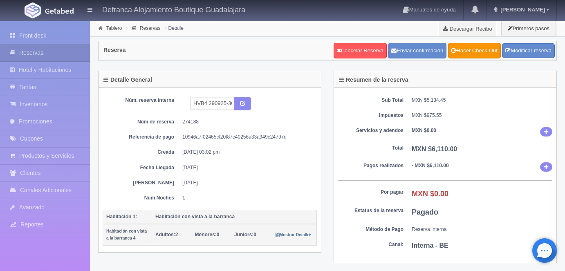
scroll to position [17, 0]
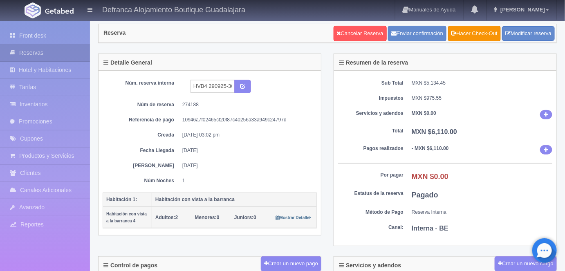
click at [496, 134] on dd "MXN $6,110.00" at bounding box center [482, 132] width 141 height 9
click at [478, 35] on link "Hacer Check-Out" at bounding box center [474, 34] width 53 height 16
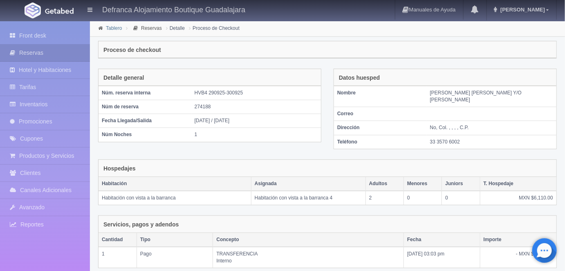
click at [113, 28] on link "Tablero" at bounding box center [114, 28] width 16 height 6
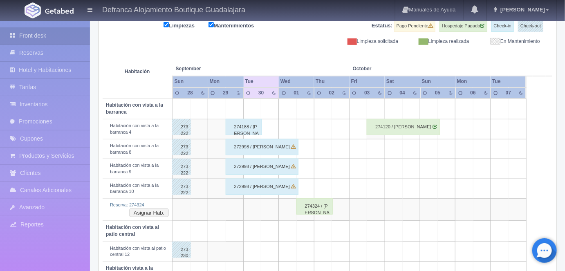
scroll to position [107, 0]
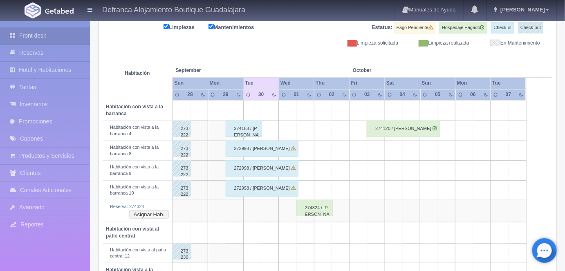
click at [244, 127] on div "274188 / SONIA PRISCILLA ROJAS JIMÉNEZ Y/O MARIANA AYALA" at bounding box center [244, 129] width 36 height 16
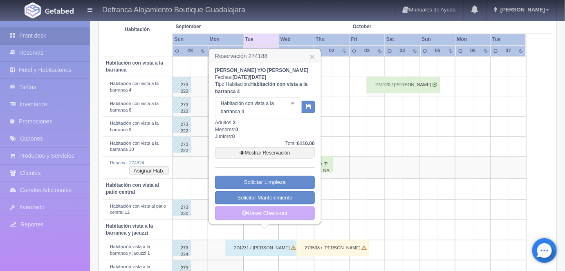
scroll to position [158, 0]
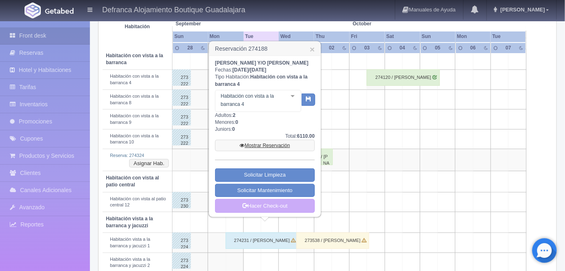
click at [270, 151] on link "Mostrar Reservación" at bounding box center [265, 145] width 100 height 11
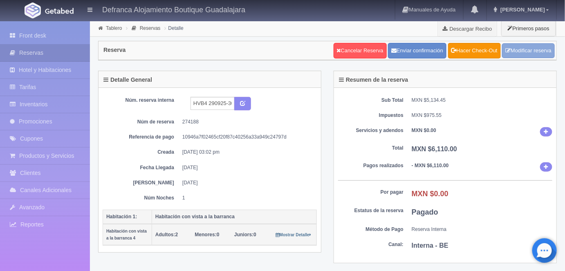
click at [516, 50] on link "Modificar reserva" at bounding box center [528, 50] width 53 height 15
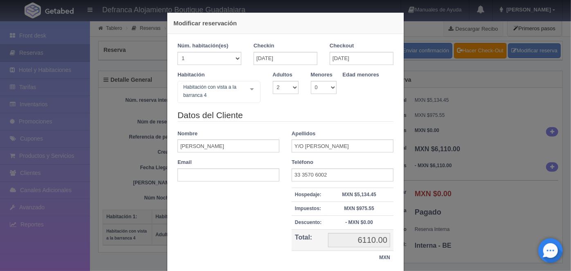
click at [250, 92] on div at bounding box center [252, 89] width 16 height 16
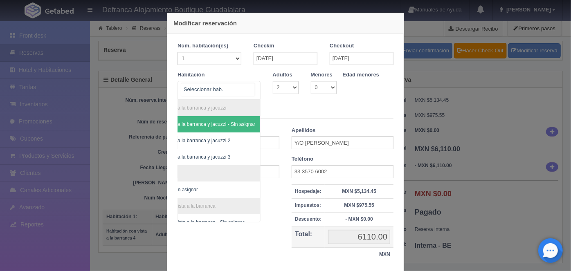
scroll to position [0, 46]
click at [213, 158] on span "Habitación vista a la barranca y jacuzzi 3" at bounding box center [186, 157] width 89 height 6
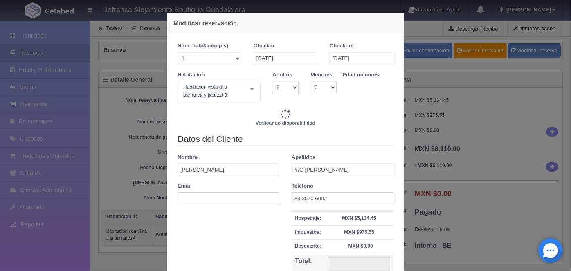
type input "6710.00"
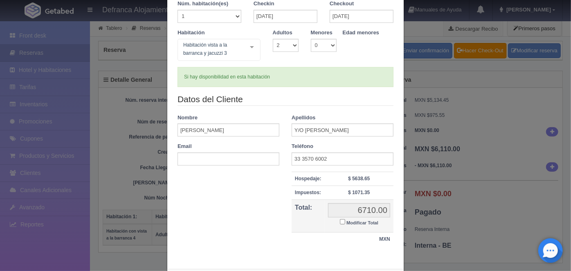
scroll to position [81, 0]
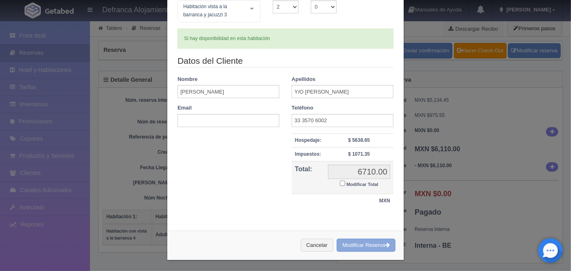
click at [355, 243] on button "Modificar Reserva" at bounding box center [366, 245] width 59 height 13
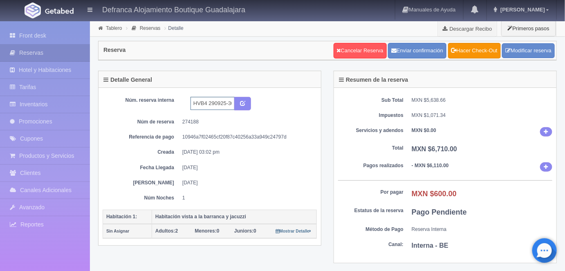
click at [206, 102] on input "HVB4 290925-300925" at bounding box center [213, 103] width 44 height 13
type input "HVBJ3 290925-300925"
click at [244, 106] on button "submit" at bounding box center [242, 104] width 17 height 14
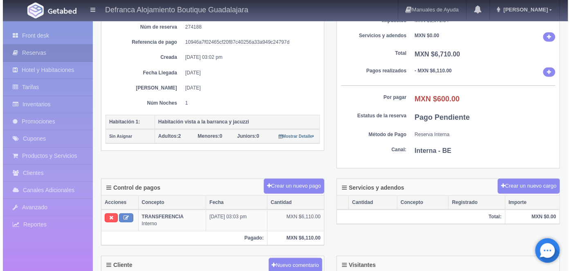
scroll to position [96, 0]
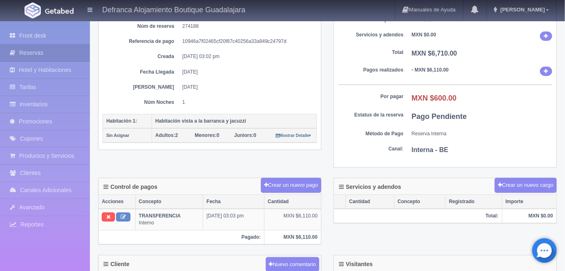
click at [305, 182] on button "Crear un nuevo pago" at bounding box center [291, 185] width 61 height 15
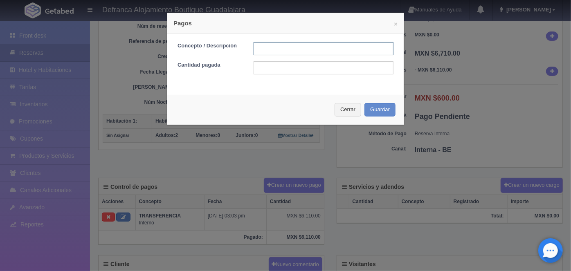
click at [261, 51] on input "text" at bounding box center [324, 48] width 140 height 13
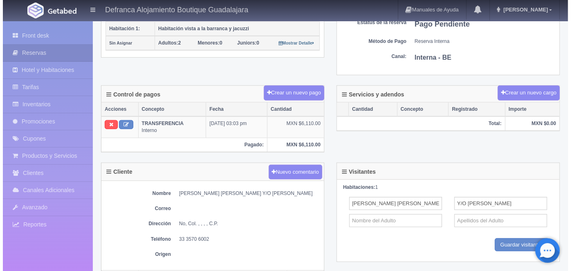
scroll to position [187, 0]
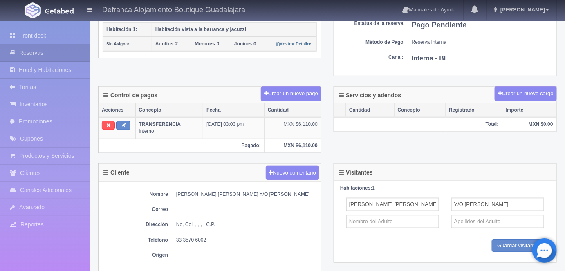
click at [299, 93] on button "Crear un nuevo pago" at bounding box center [291, 93] width 61 height 15
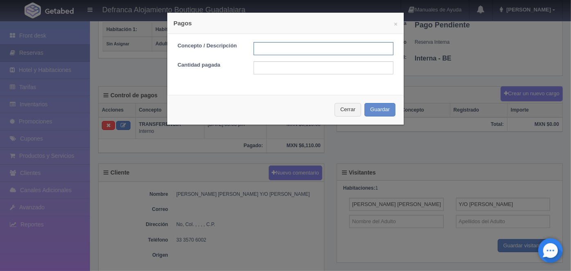
click at [261, 51] on input "text" at bounding box center [324, 48] width 140 height 13
type input "HOSPEDAJE PAGADO CON TARJETA"
click at [259, 70] on input "text" at bounding box center [324, 67] width 140 height 13
type input "600.00"
click at [372, 110] on button "Guardar" at bounding box center [379, 109] width 31 height 13
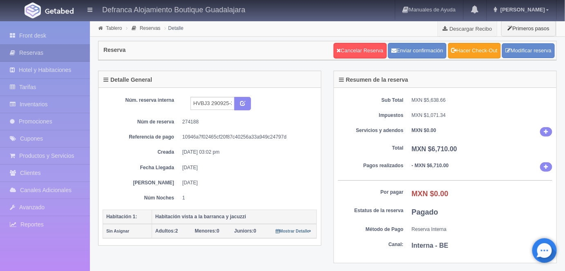
click at [471, 52] on link "Hacer Check-Out" at bounding box center [474, 51] width 53 height 16
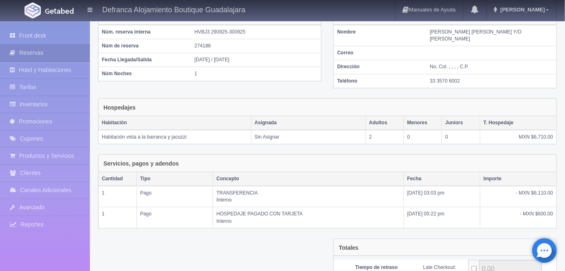
scroll to position [147, 0]
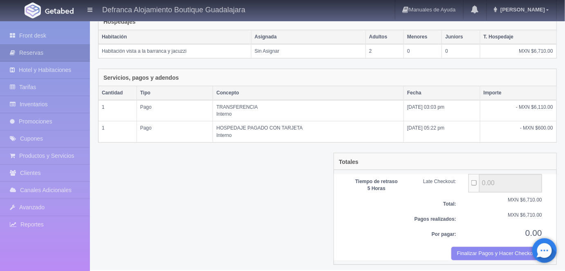
click at [495, 250] on button "Finalizar Pagos y Hacer Checkout" at bounding box center [496, 253] width 91 height 13
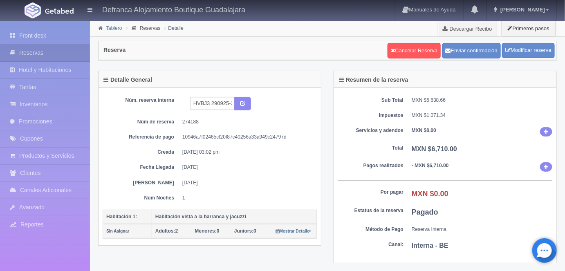
click at [117, 27] on link "Tablero" at bounding box center [114, 28] width 16 height 6
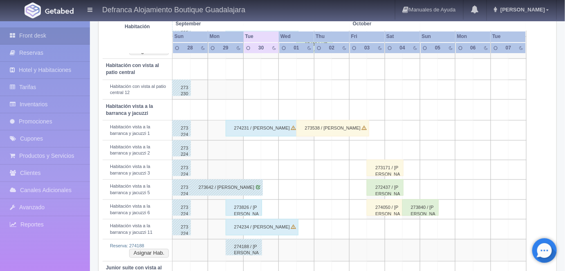
scroll to position [279, 0]
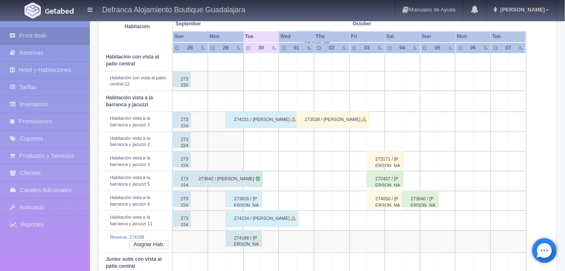
click at [162, 242] on button "Asignar Hab." at bounding box center [149, 244] width 40 height 9
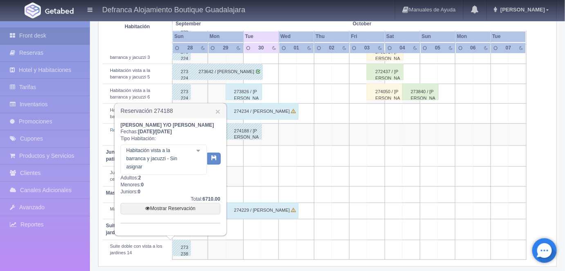
scroll to position [387, 0]
click at [200, 157] on div at bounding box center [198, 150] width 16 height 12
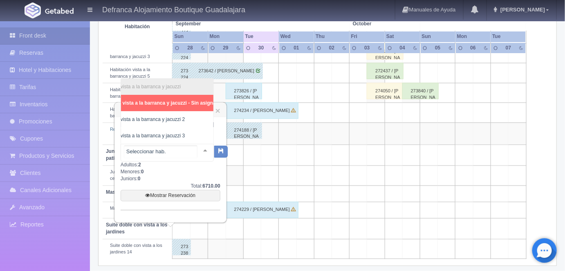
scroll to position [0, 37]
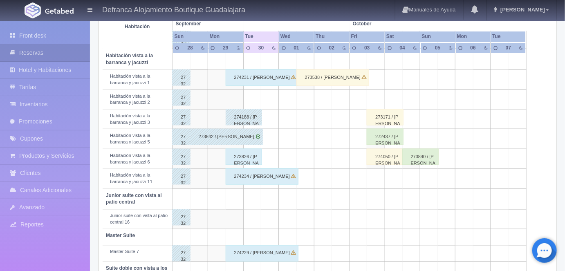
scroll to position [322, 0]
click at [246, 158] on div "273826 / [PERSON_NAME] [PERSON_NAME]" at bounding box center [244, 156] width 36 height 16
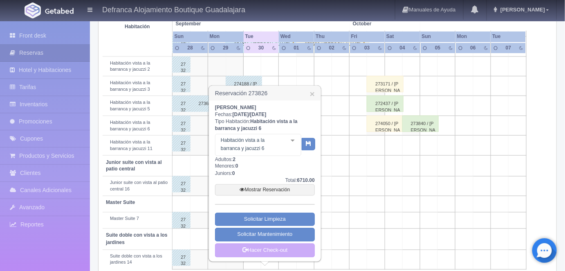
scroll to position [362, 0]
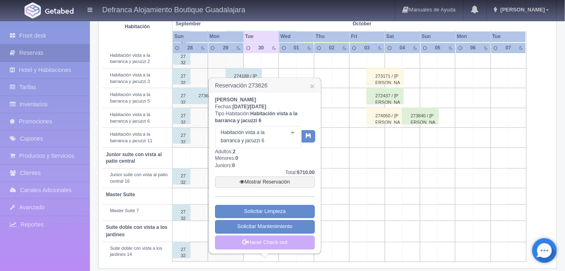
click at [272, 182] on link "Mostrar Reservación" at bounding box center [265, 182] width 100 height 11
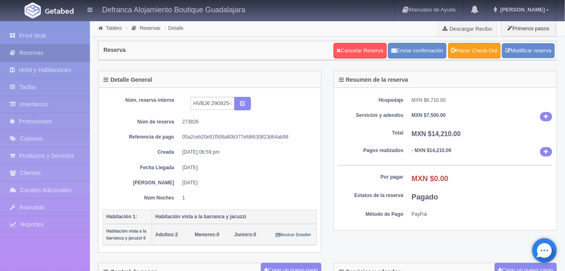
click at [470, 52] on link "Hacer Check-Out" at bounding box center [474, 51] width 53 height 16
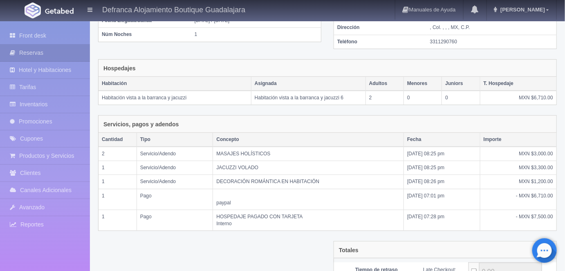
scroll to position [181, 0]
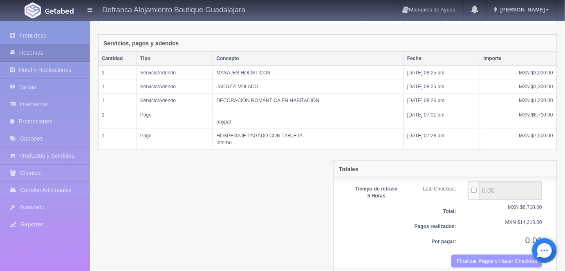
click at [481, 255] on button "Finalizar Pagos y Hacer Checkout" at bounding box center [496, 261] width 91 height 13
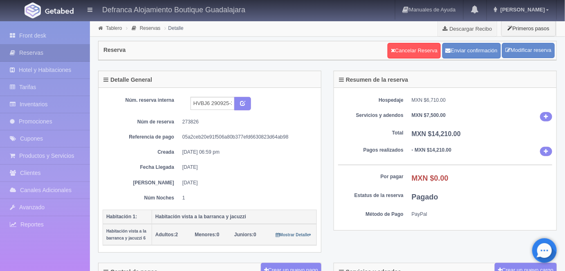
click at [113, 28] on link "Tablero" at bounding box center [114, 28] width 16 height 6
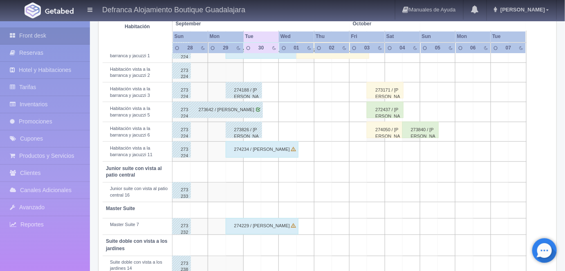
scroll to position [340, 0]
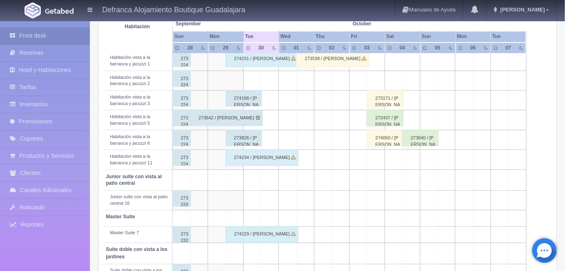
click at [258, 229] on div "274229 / SRA. [PERSON_NAME]" at bounding box center [262, 235] width 73 height 16
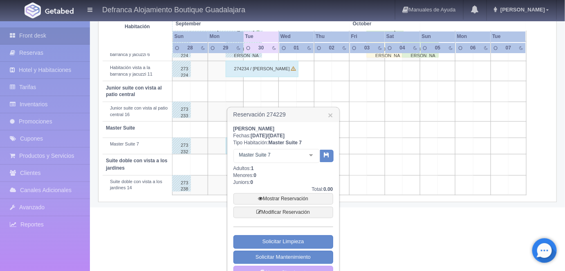
scroll to position [433, 0]
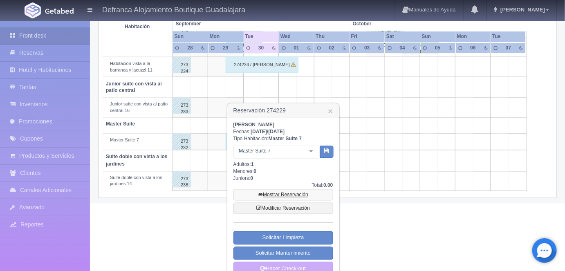
click at [284, 194] on link "Mostrar Reservación" at bounding box center [284, 194] width 100 height 11
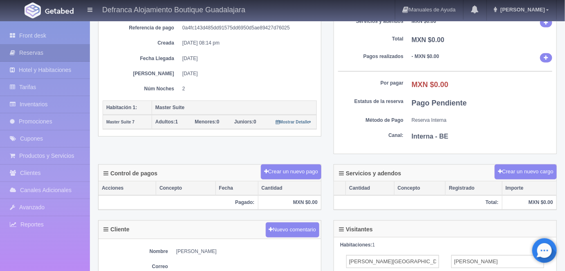
scroll to position [111, 0]
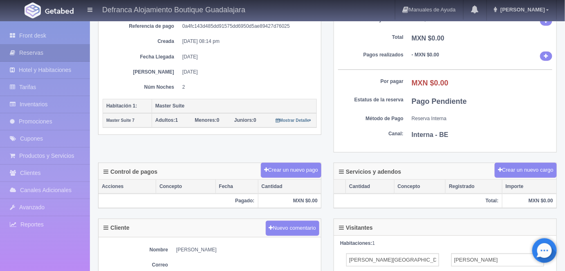
click at [461, 207] on div "Servicios y adendos Crear un nuevo cargo Cantidad Concepto Registrado Importe T…" at bounding box center [446, 191] width 236 height 56
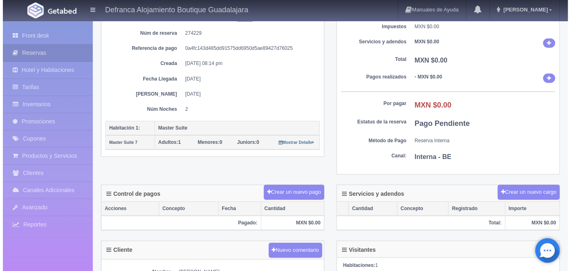
scroll to position [0, 0]
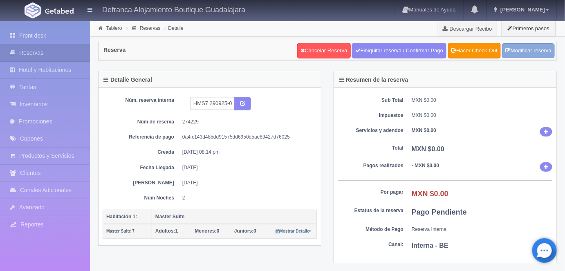
click at [530, 51] on link "Modificar reserva" at bounding box center [528, 50] width 53 height 15
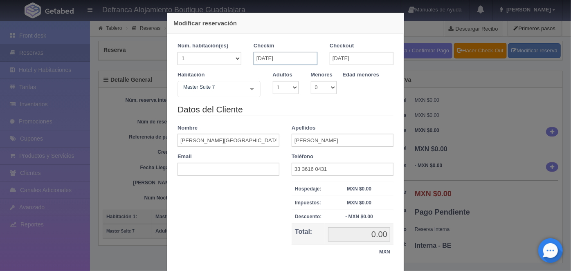
click at [258, 58] on input "29-09-2025" at bounding box center [286, 58] width 64 height 13
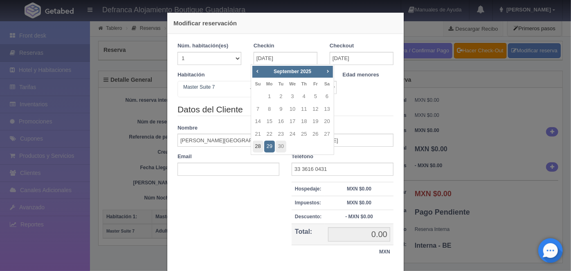
click at [258, 147] on link "28" at bounding box center [258, 147] width 11 height 12
type input "28-09-2025"
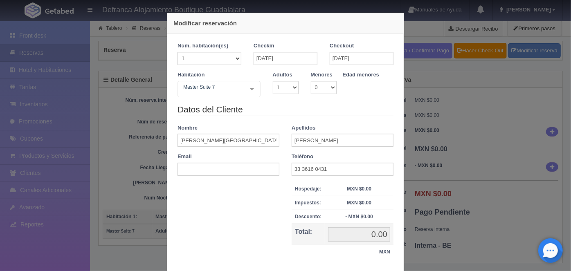
checkbox input "false"
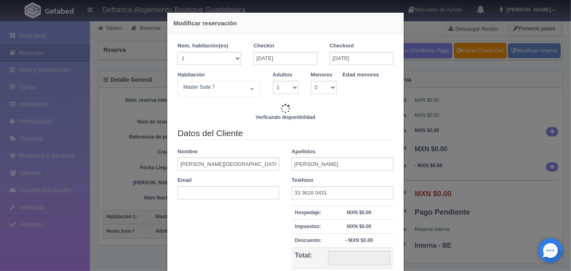
type input "40500.00"
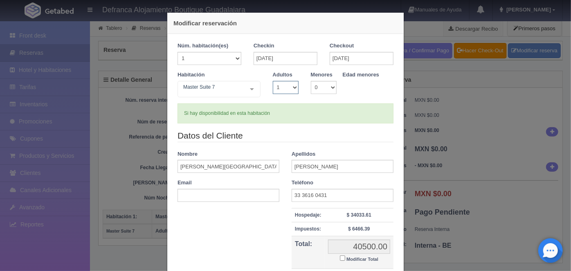
click at [291, 88] on select "1 2 3 4 5 6 7 8 9 10" at bounding box center [286, 87] width 26 height 13
select select "2"
click at [273, 81] on select "1 2 3 4 5 6 7 8 9 10" at bounding box center [286, 87] width 26 height 13
checkbox input "false"
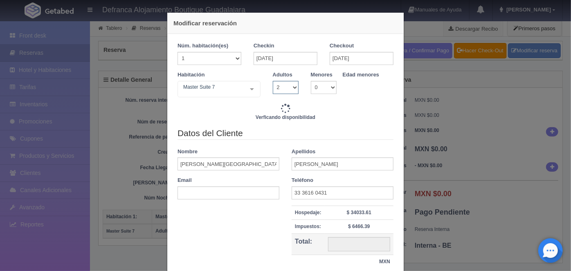
type input "40500.00"
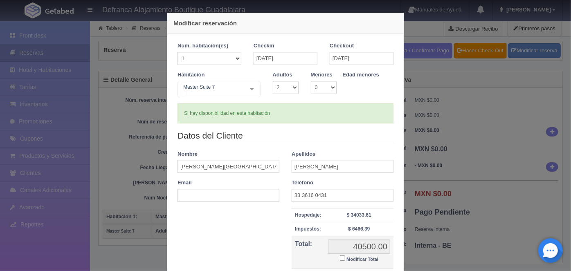
click at [249, 92] on div at bounding box center [252, 89] width 16 height 16
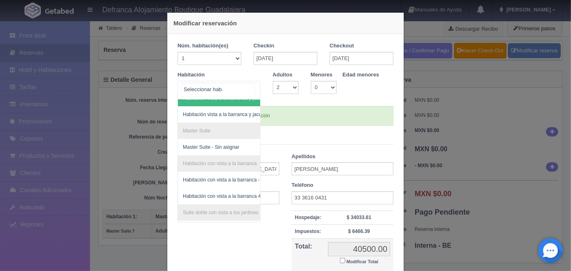
scroll to position [23, 0]
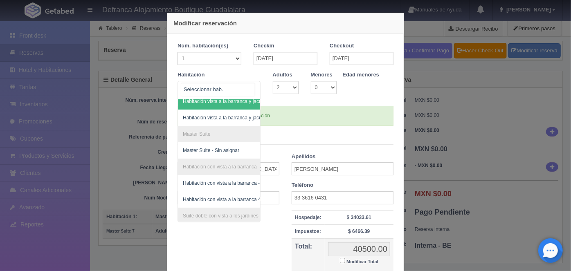
click at [203, 150] on span "Master Suite - Sin asignar" at bounding box center [211, 151] width 56 height 6
select select "1"
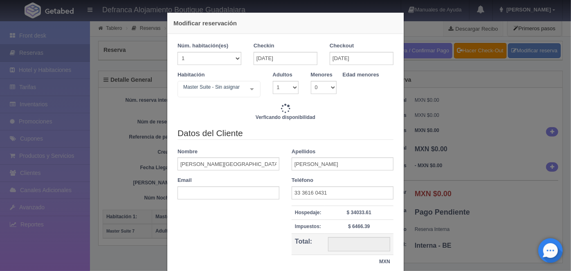
type input "40500.00"
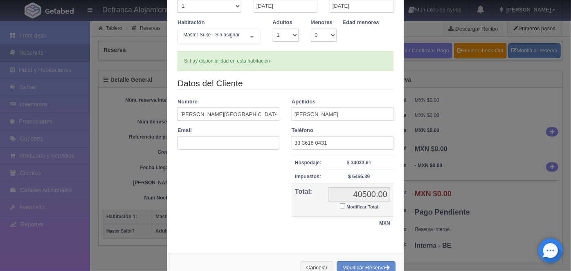
scroll to position [52, 0]
click at [341, 206] on input "Modificar Total" at bounding box center [342, 205] width 5 height 5
checkbox input "true"
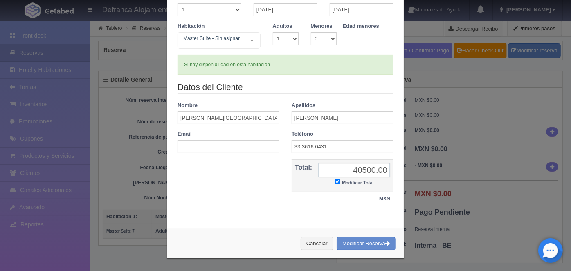
scroll to position [47, 0]
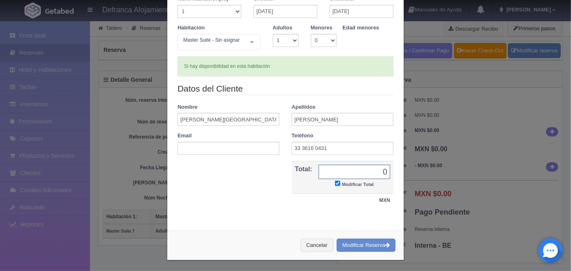
type input "0.00"
click at [357, 240] on button "Modificar Reserva" at bounding box center [366, 245] width 59 height 13
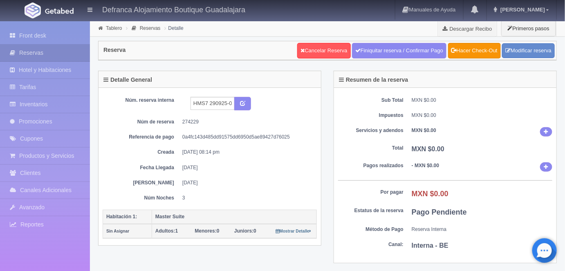
click at [112, 30] on link "Tablero" at bounding box center [114, 28] width 16 height 6
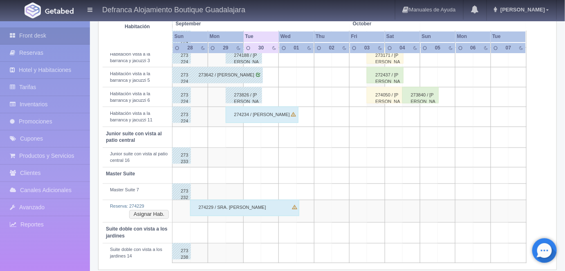
scroll to position [387, 0]
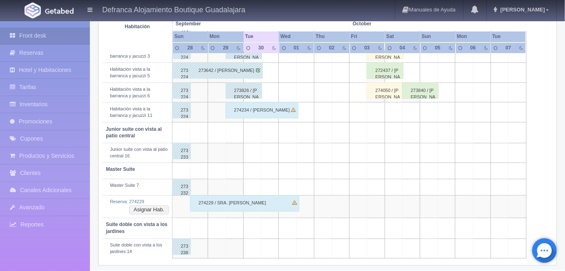
click at [245, 200] on div "274229 / SRA. ROCÍO JIMÉNEZ DE MARTÍNEZ" at bounding box center [244, 203] width 109 height 16
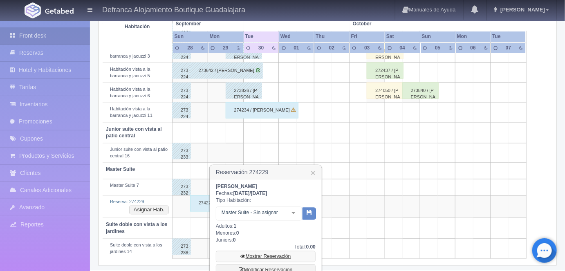
click at [267, 255] on link "Mostrar Reservación" at bounding box center [266, 256] width 100 height 11
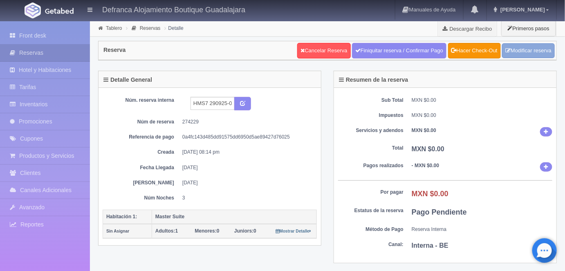
click at [531, 50] on link "Modificar reserva" at bounding box center [528, 50] width 53 height 15
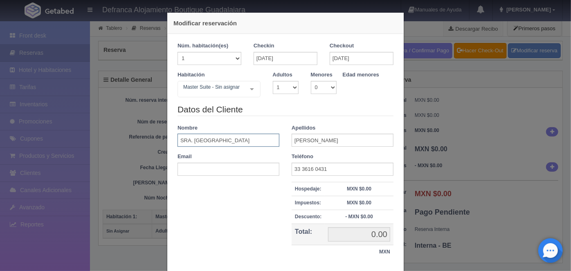
click at [216, 141] on input "SRA. [GEOGRAPHIC_DATA]" at bounding box center [228, 140] width 102 height 13
type input "SRA. [GEOGRAPHIC_DATA]"
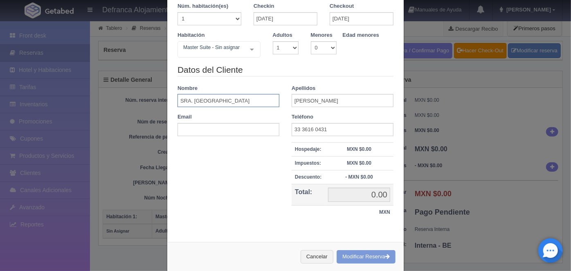
scroll to position [52, 0]
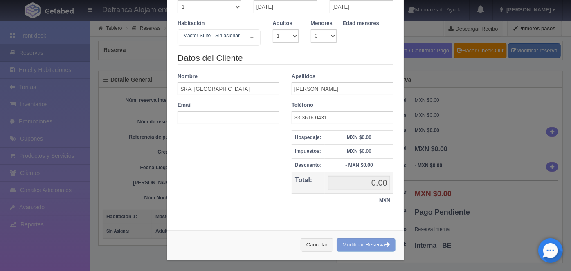
click at [355, 245] on div "Cancelar Modificar Reserva" at bounding box center [285, 245] width 236 height 30
click at [362, 244] on div "Cancelar Modificar Reserva" at bounding box center [285, 245] width 236 height 30
click at [366, 243] on div "Cancelar Modificar Reserva" at bounding box center [285, 245] width 236 height 30
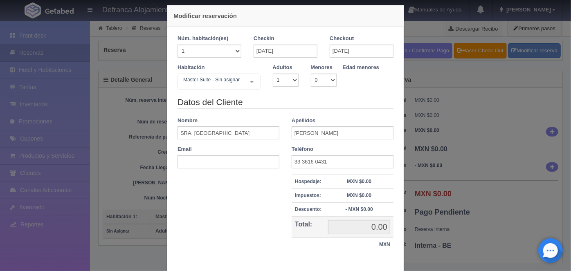
scroll to position [0, 0]
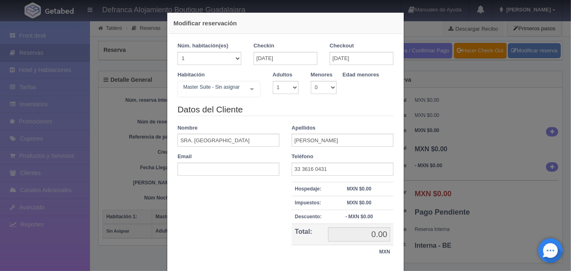
click at [249, 90] on div at bounding box center [252, 89] width 16 height 16
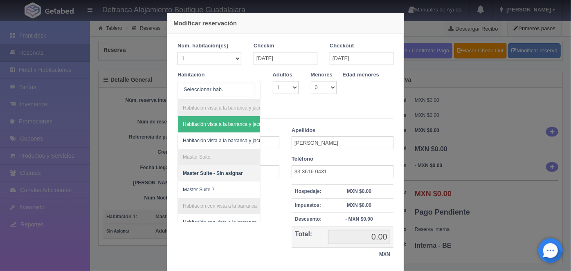
click at [200, 189] on span "Master Suite 7" at bounding box center [198, 190] width 31 height 6
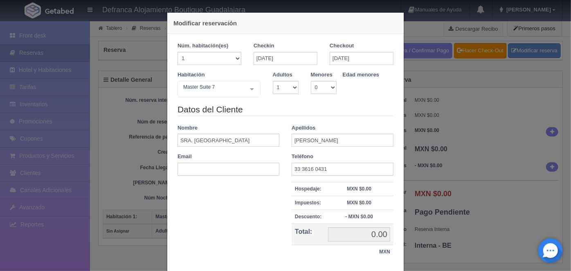
checkbox input "false"
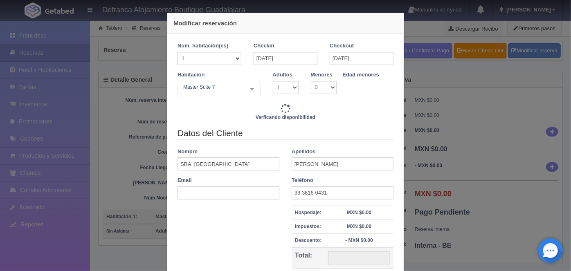
type input "40500.00"
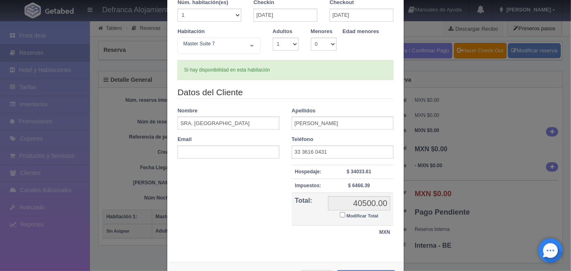
scroll to position [75, 0]
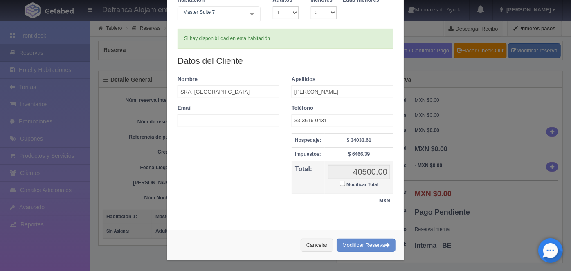
click at [341, 182] on input "Modificar Total" at bounding box center [342, 183] width 5 height 5
checkbox input "true"
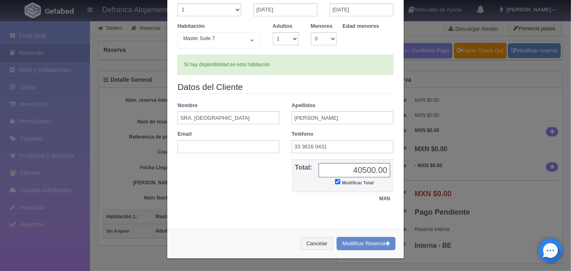
scroll to position [47, 0]
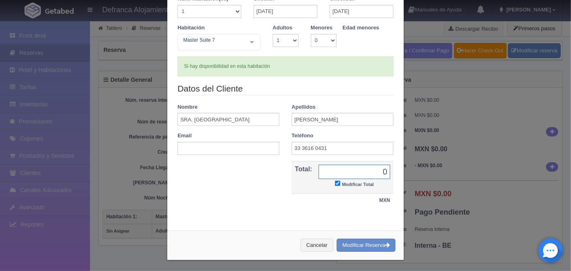
type input "0.00"
click at [362, 241] on button "Modificar Reserva" at bounding box center [366, 245] width 59 height 13
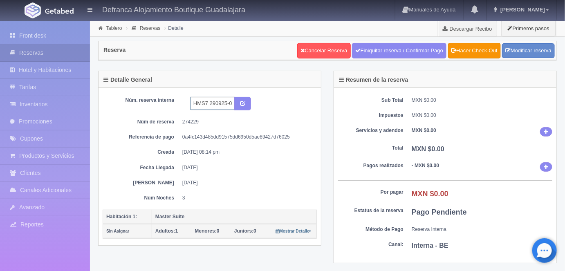
click at [216, 102] on input "HMS7 290925-011025" at bounding box center [213, 103] width 44 height 13
type input "HMS7 280925-011025"
click at [245, 102] on icon "submit" at bounding box center [242, 102] width 5 height 5
click at [112, 30] on link "Tablero" at bounding box center [114, 28] width 16 height 6
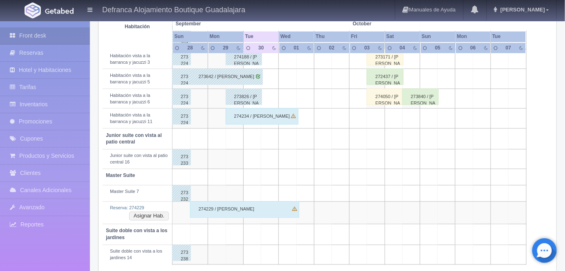
scroll to position [387, 0]
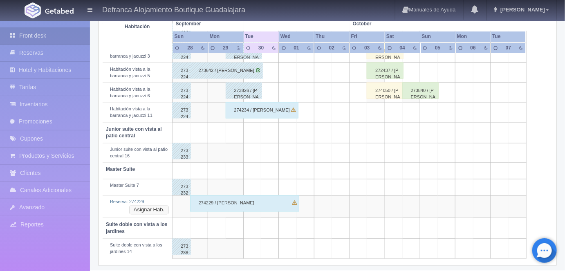
click at [156, 208] on button "Asignar Hab." at bounding box center [149, 210] width 40 height 9
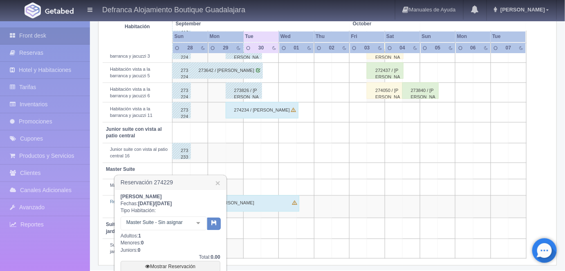
click at [198, 226] on div at bounding box center [198, 223] width 16 height 12
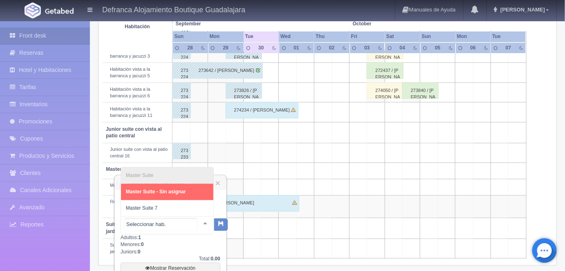
click at [149, 210] on span "Master Suite 7" at bounding box center [141, 209] width 31 height 6
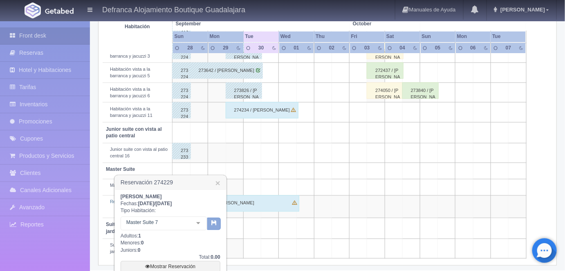
click at [213, 225] on icon "button" at bounding box center [213, 222] width 5 height 5
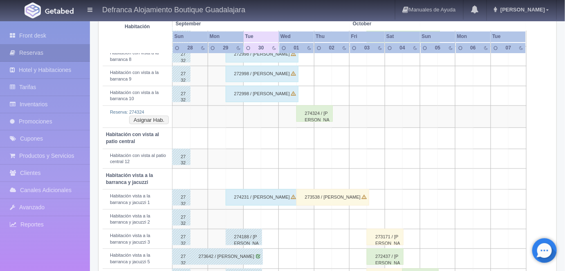
scroll to position [201, 0]
click at [156, 120] on button "Asignar Hab." at bounding box center [149, 120] width 40 height 9
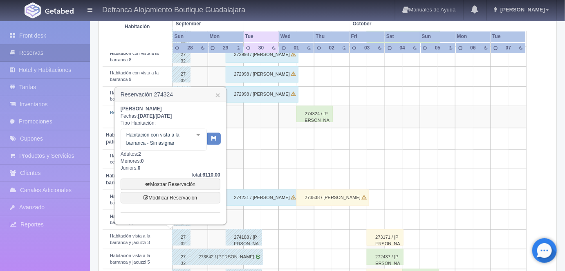
click at [199, 137] on div at bounding box center [198, 135] width 16 height 12
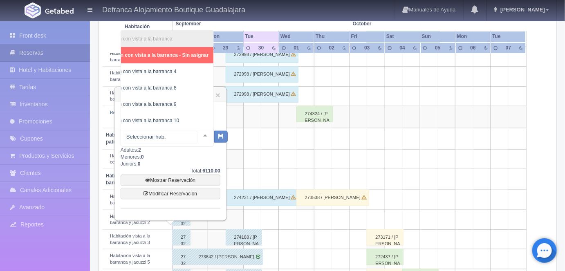
click at [166, 69] on span "Habitación con vista a la barranca 4" at bounding box center [138, 72] width 78 height 6
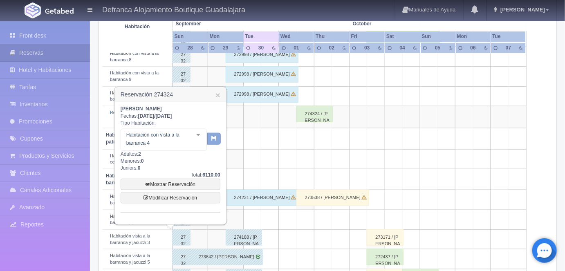
click at [213, 139] on icon "button" at bounding box center [213, 137] width 5 height 5
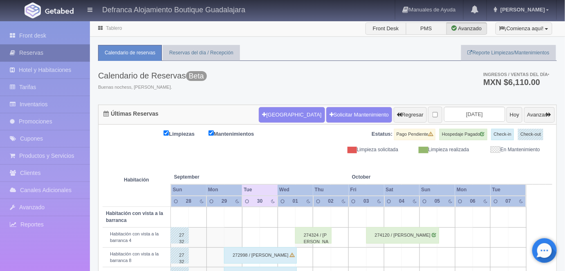
click at [37, 54] on link "Reservas" at bounding box center [45, 53] width 90 height 17
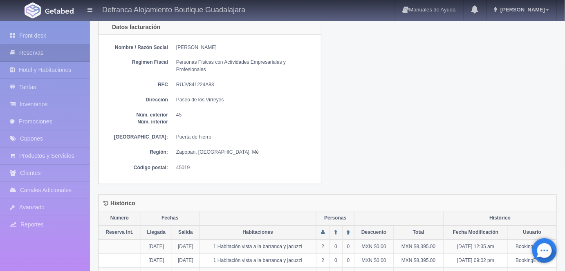
scroll to position [454, 0]
